Goal: Transaction & Acquisition: Purchase product/service

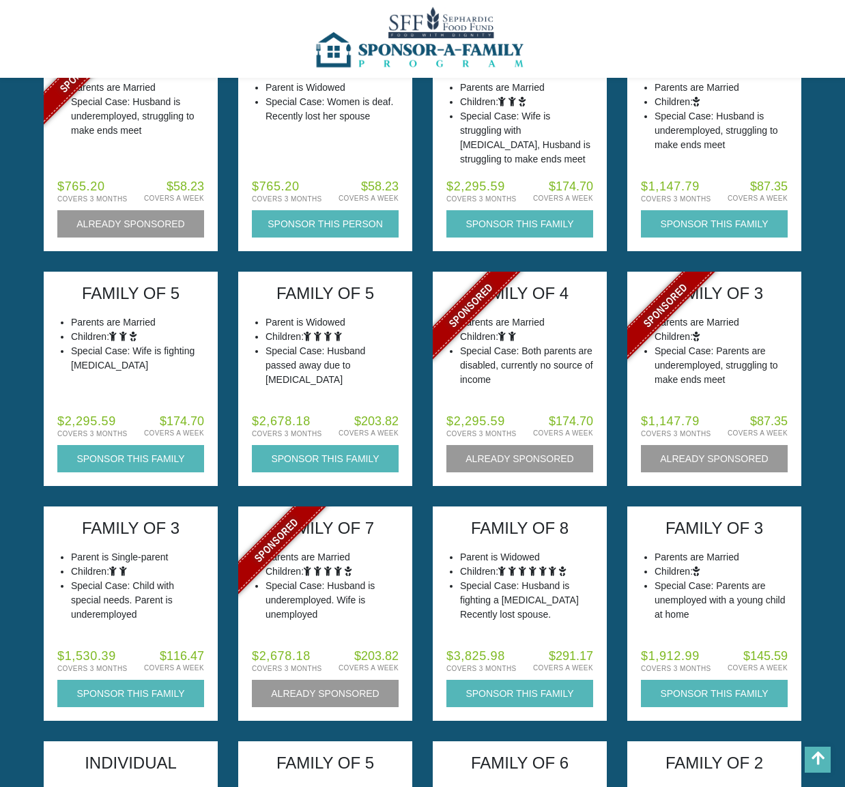
scroll to position [1790, 0]
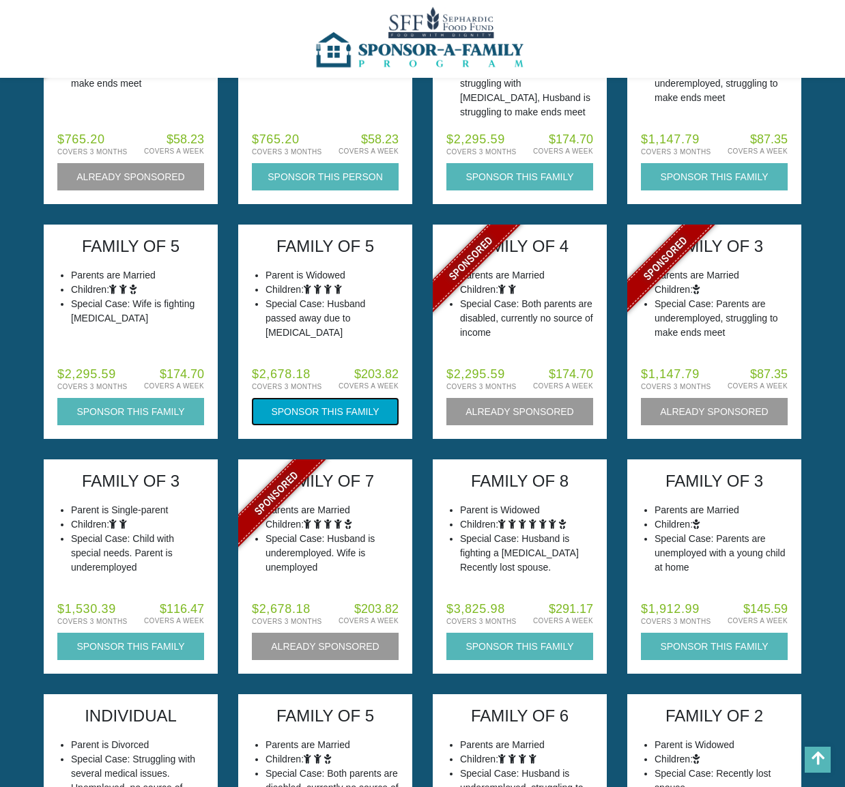
click at [272, 418] on button "Sponsor this Family" at bounding box center [325, 411] width 147 height 27
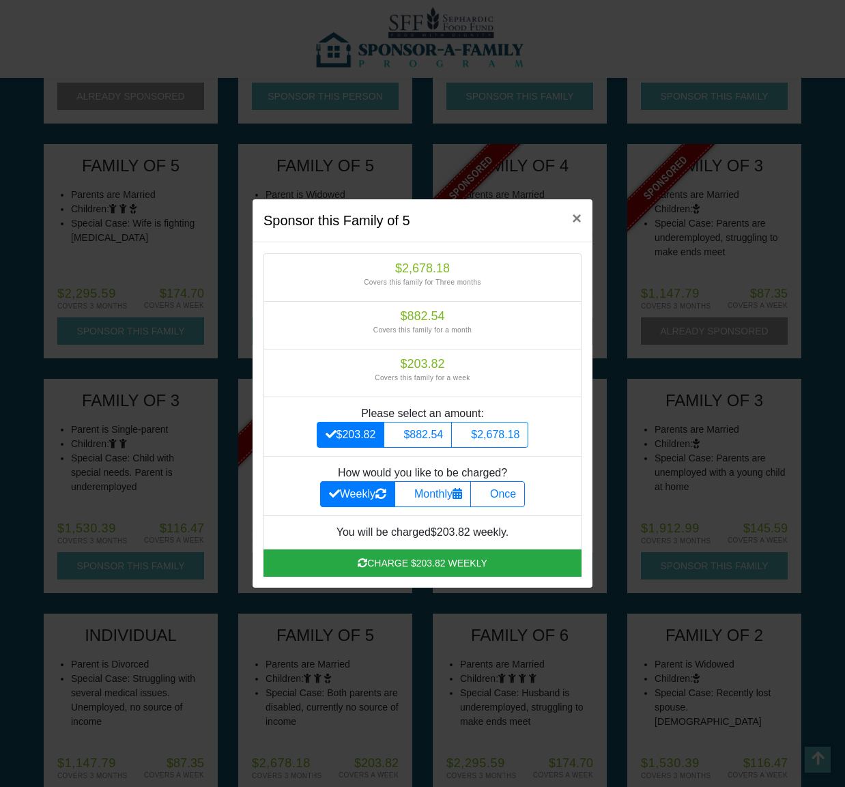
scroll to position [1887, 0]
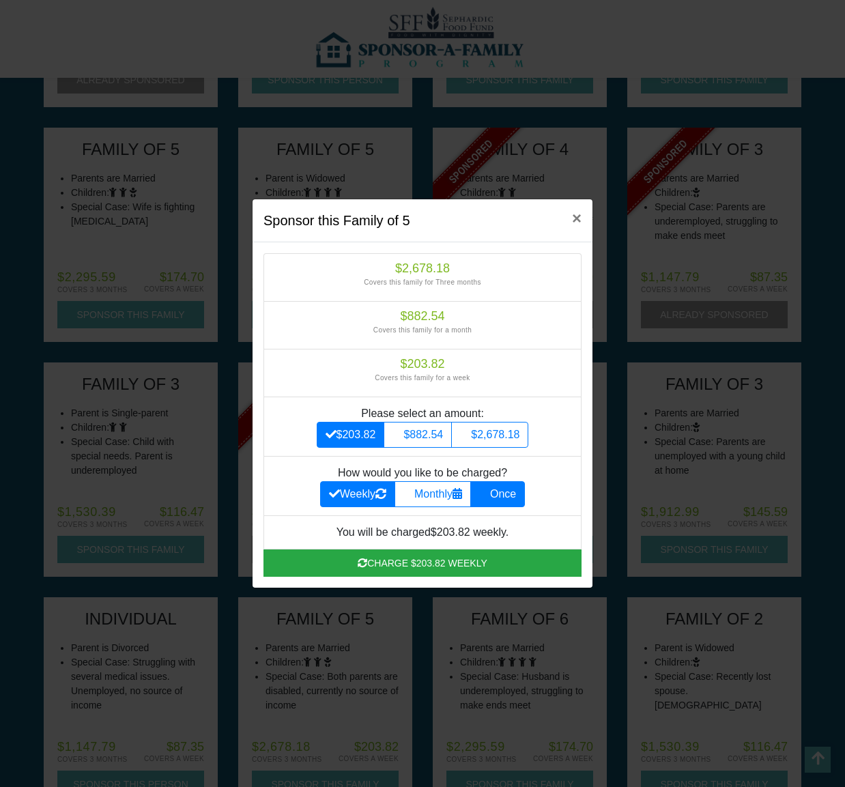
click at [514, 490] on label "Once" at bounding box center [498, 494] width 55 height 26
click at [488, 490] on input "Once" at bounding box center [483, 490] width 9 height 9
radio input "true"
click at [569, 215] on button "×" at bounding box center [576, 218] width 31 height 38
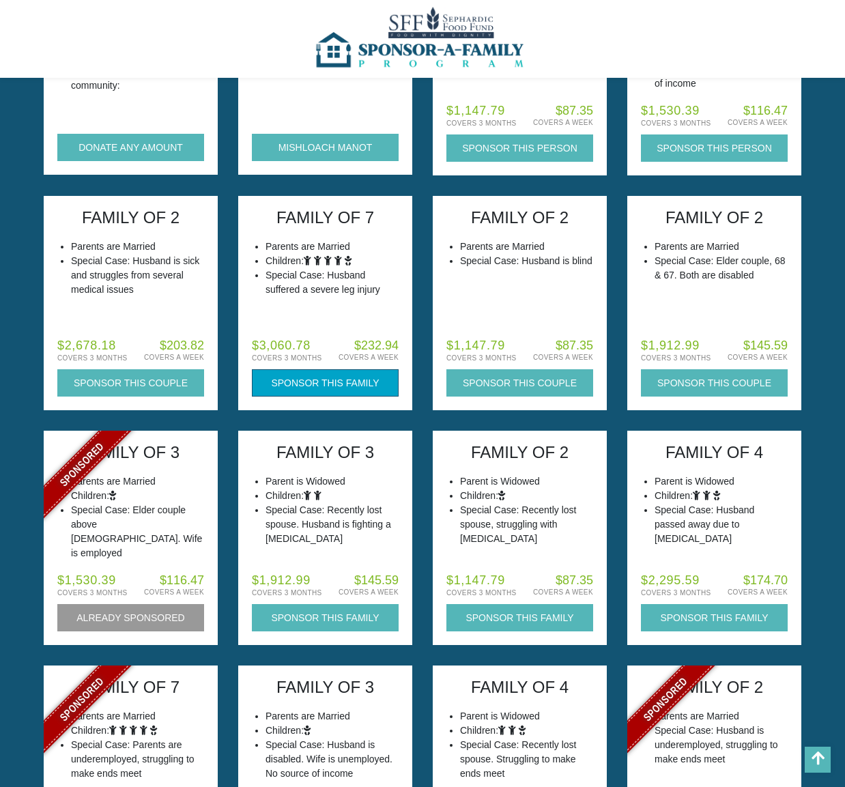
scroll to position [0, 0]
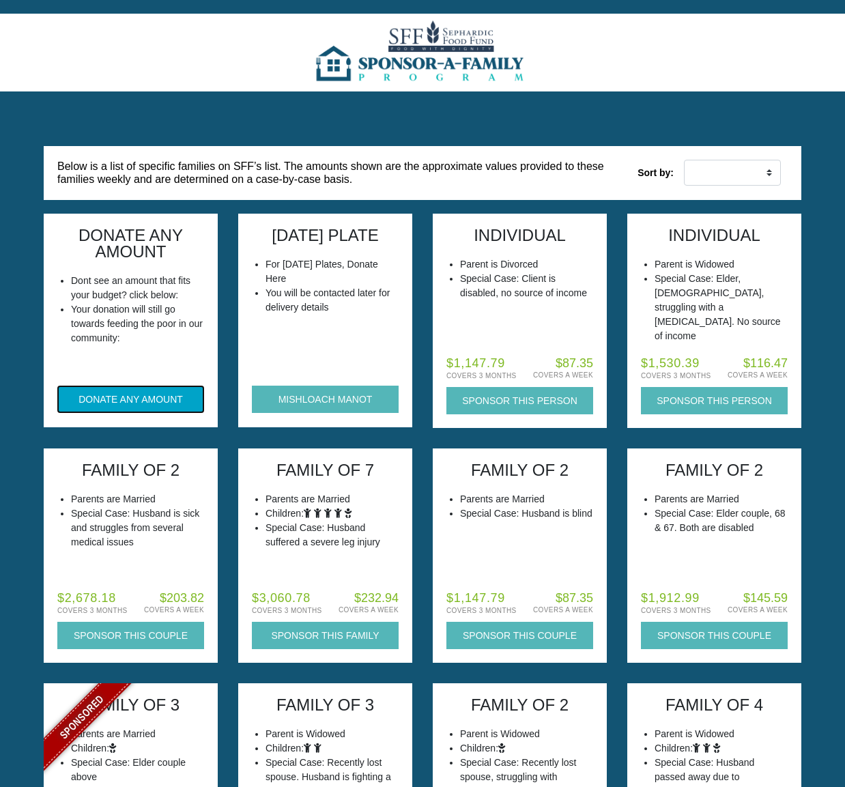
click at [173, 391] on button "DONATE ANY AMOUNT" at bounding box center [130, 399] width 147 height 27
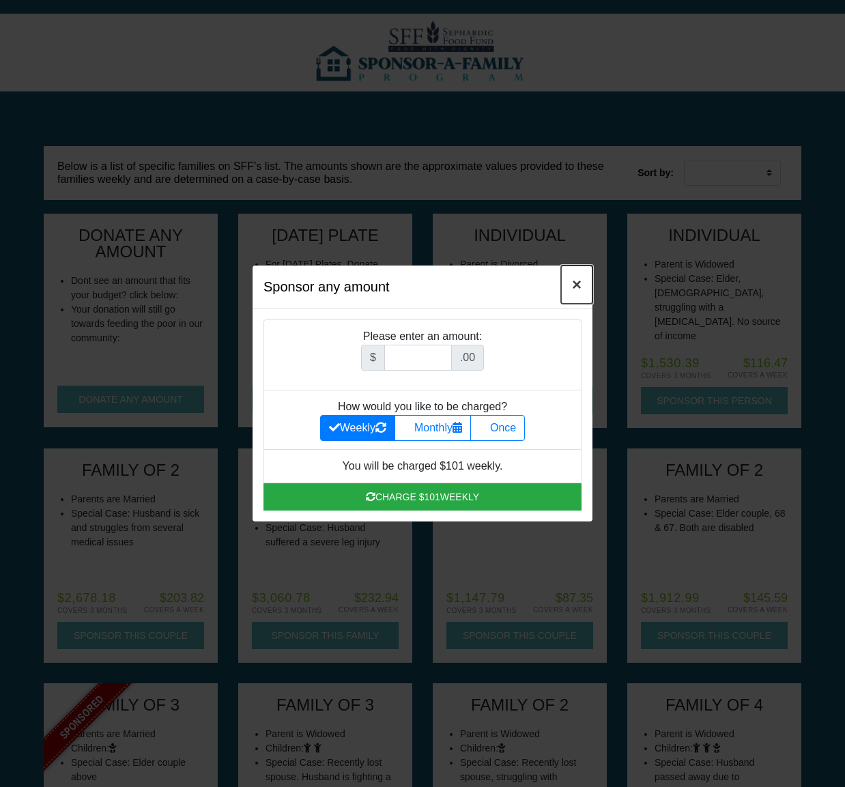
click at [570, 282] on button "×" at bounding box center [576, 285] width 31 height 38
